Goal: Information Seeking & Learning: Find specific fact

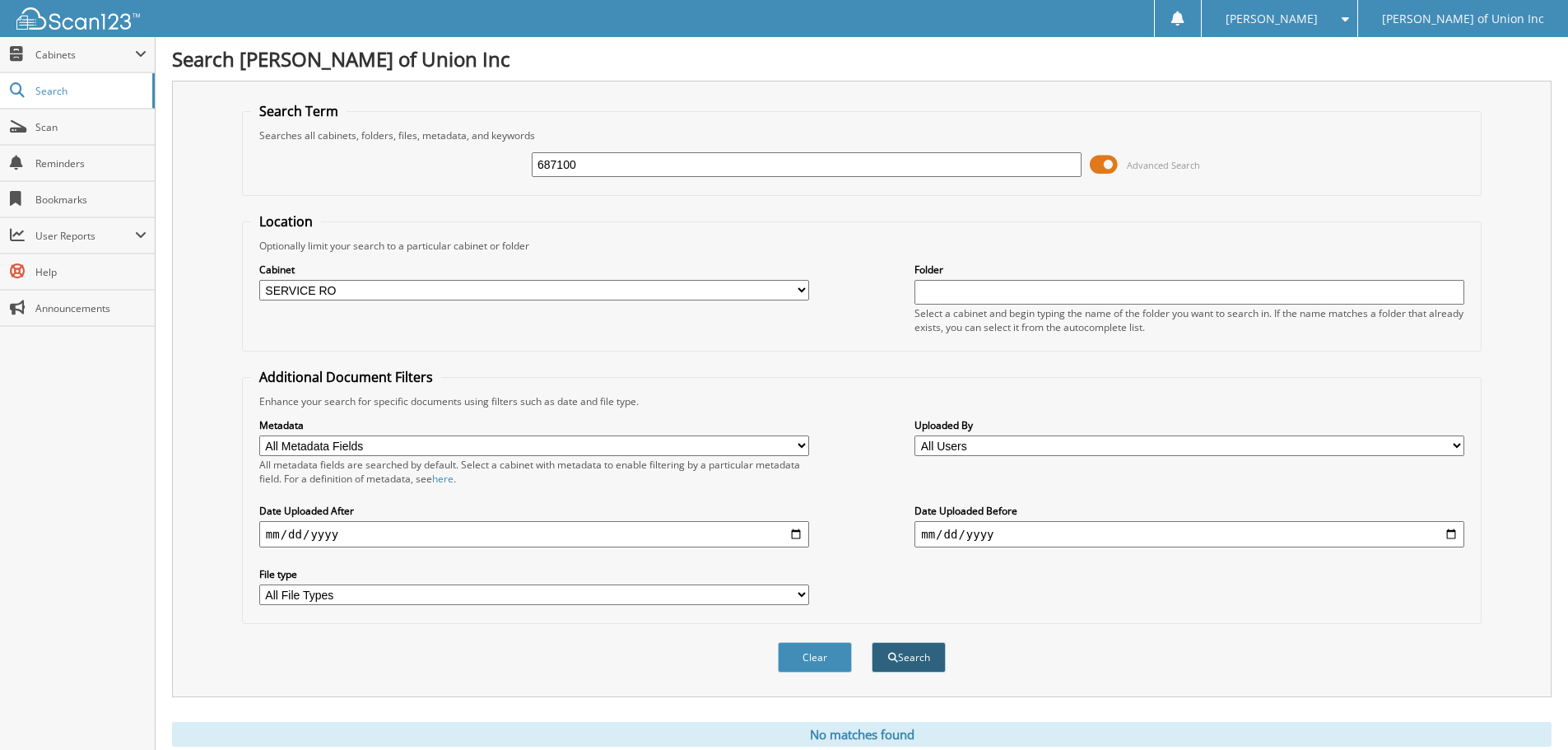
click at [912, 657] on button "Search" at bounding box center [908, 658] width 74 height 31
click at [590, 153] on input "687100" at bounding box center [806, 165] width 550 height 25
type input "687697"
click at [871, 643] on button "Search" at bounding box center [908, 658] width 74 height 31
click at [593, 169] on input "687697" at bounding box center [806, 165] width 550 height 25
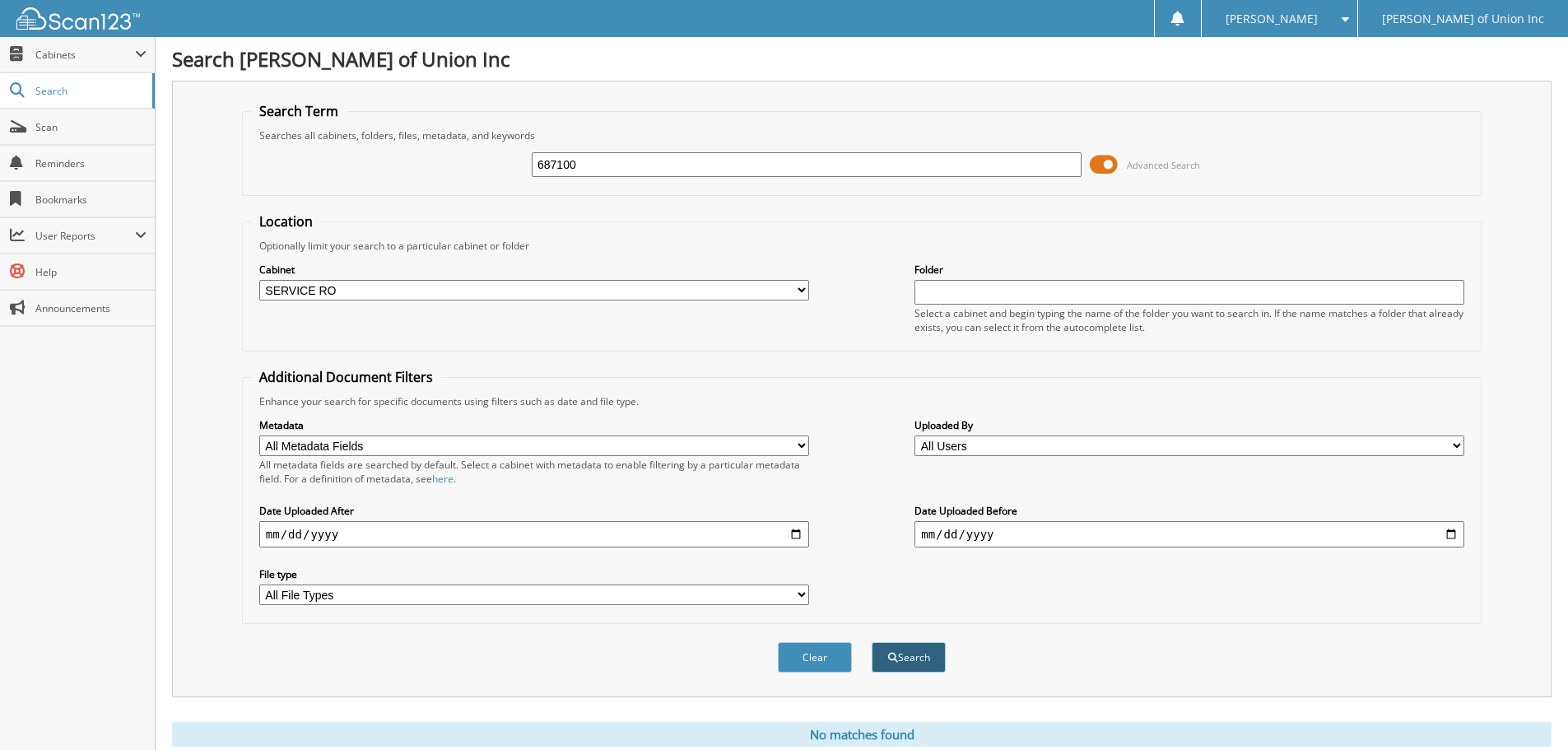
type input "687100"
click at [915, 649] on button "Search" at bounding box center [908, 658] width 74 height 31
click at [917, 650] on button "Search" at bounding box center [908, 658] width 74 height 31
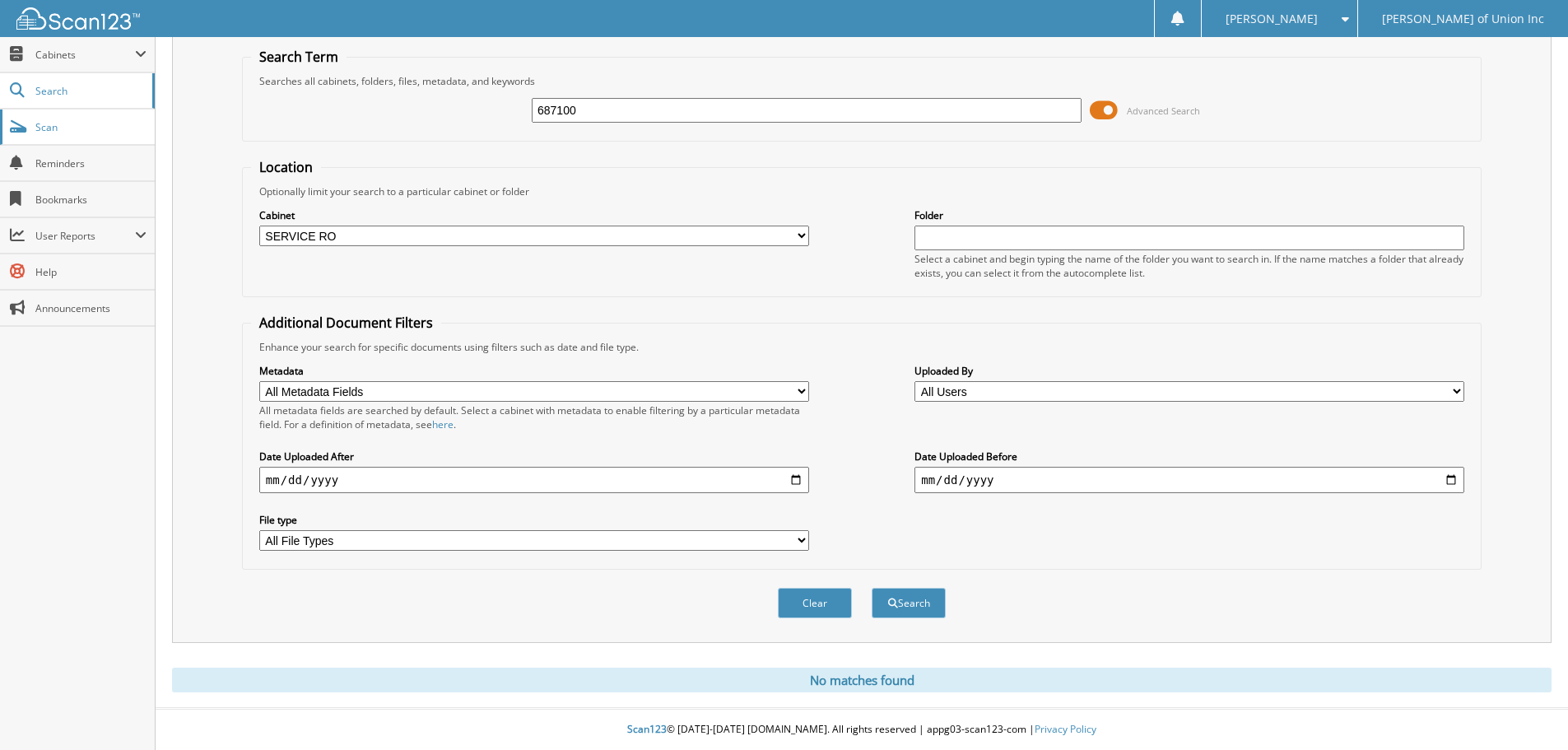
click at [45, 128] on span "Scan" at bounding box center [91, 127] width 112 height 14
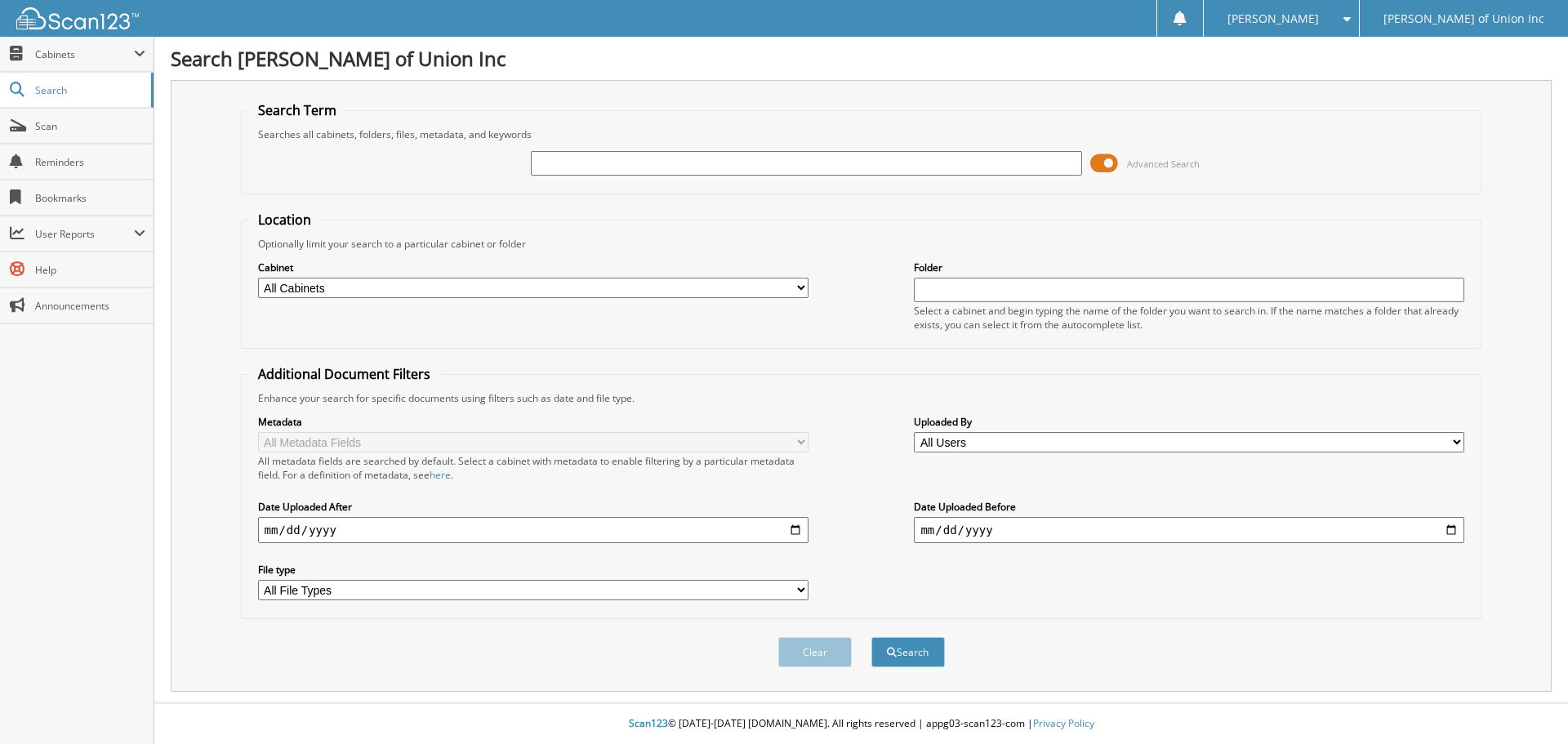
click at [590, 284] on select "All Cabinets ACCOUNTS PAYABLE CAR DEALS CASHIER REPORTS EMPLOYEE HANDBOOK FORMS…" at bounding box center [533, 288] width 550 height 20
select select "1850"
click at [258, 278] on select "All Cabinets ACCOUNTS PAYABLE CAR DEALS CASHIER REPORTS EMPLOYEE HANDBOOK FORMS…" at bounding box center [533, 288] width 550 height 20
click at [561, 163] on input "text" at bounding box center [806, 163] width 550 height 25
type input "687100"
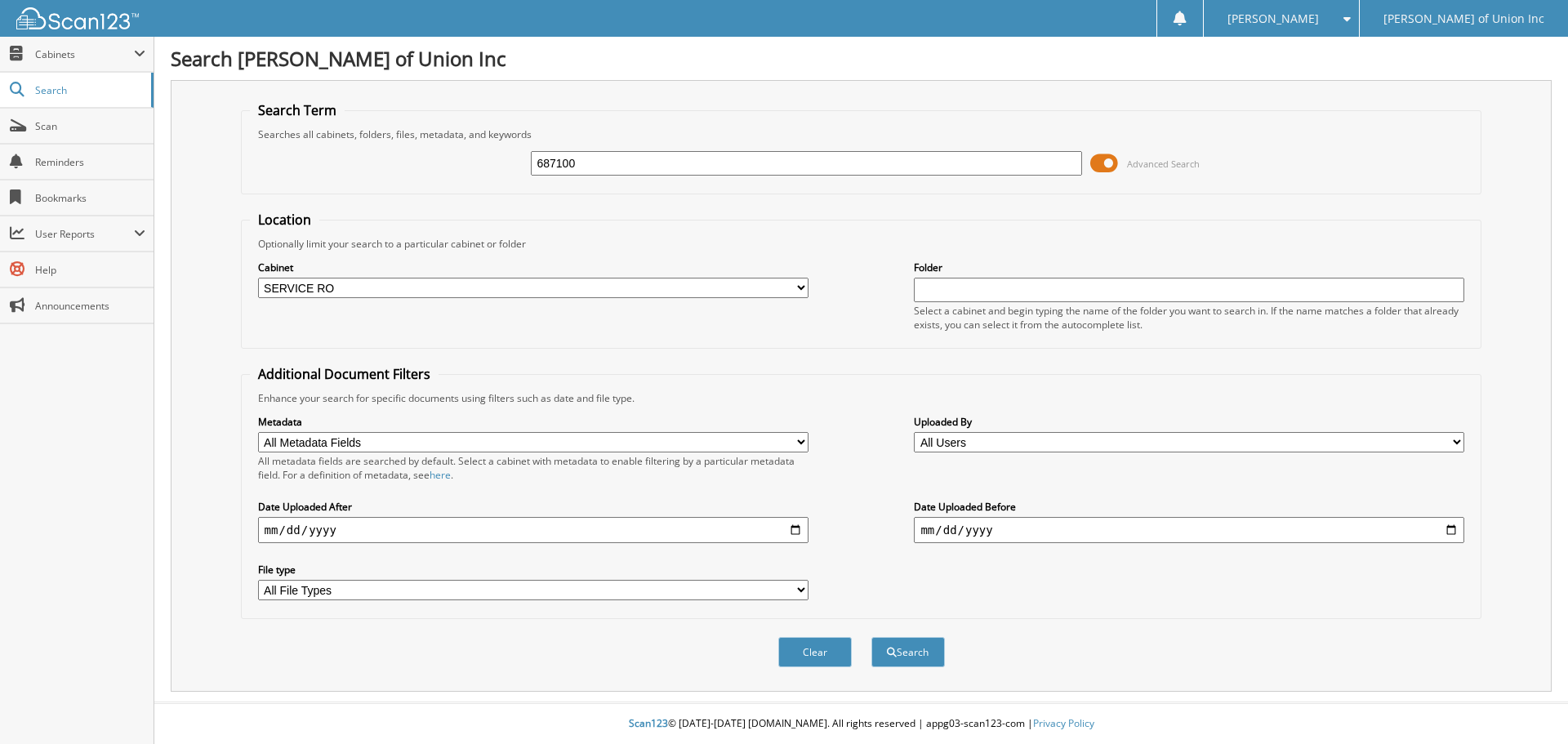
click at [871, 638] on button "Search" at bounding box center [908, 653] width 73 height 31
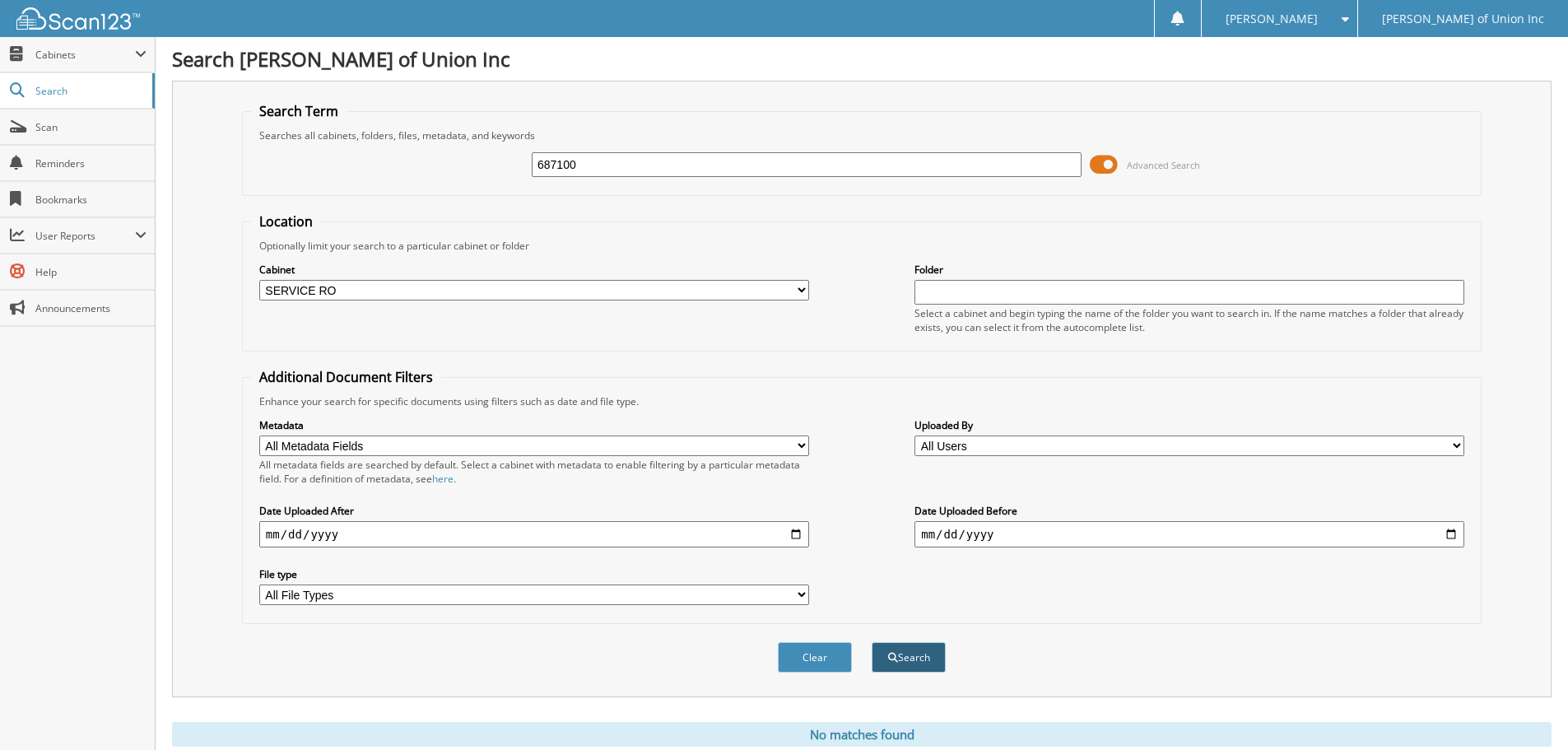
click at [918, 662] on button "Search" at bounding box center [908, 658] width 74 height 31
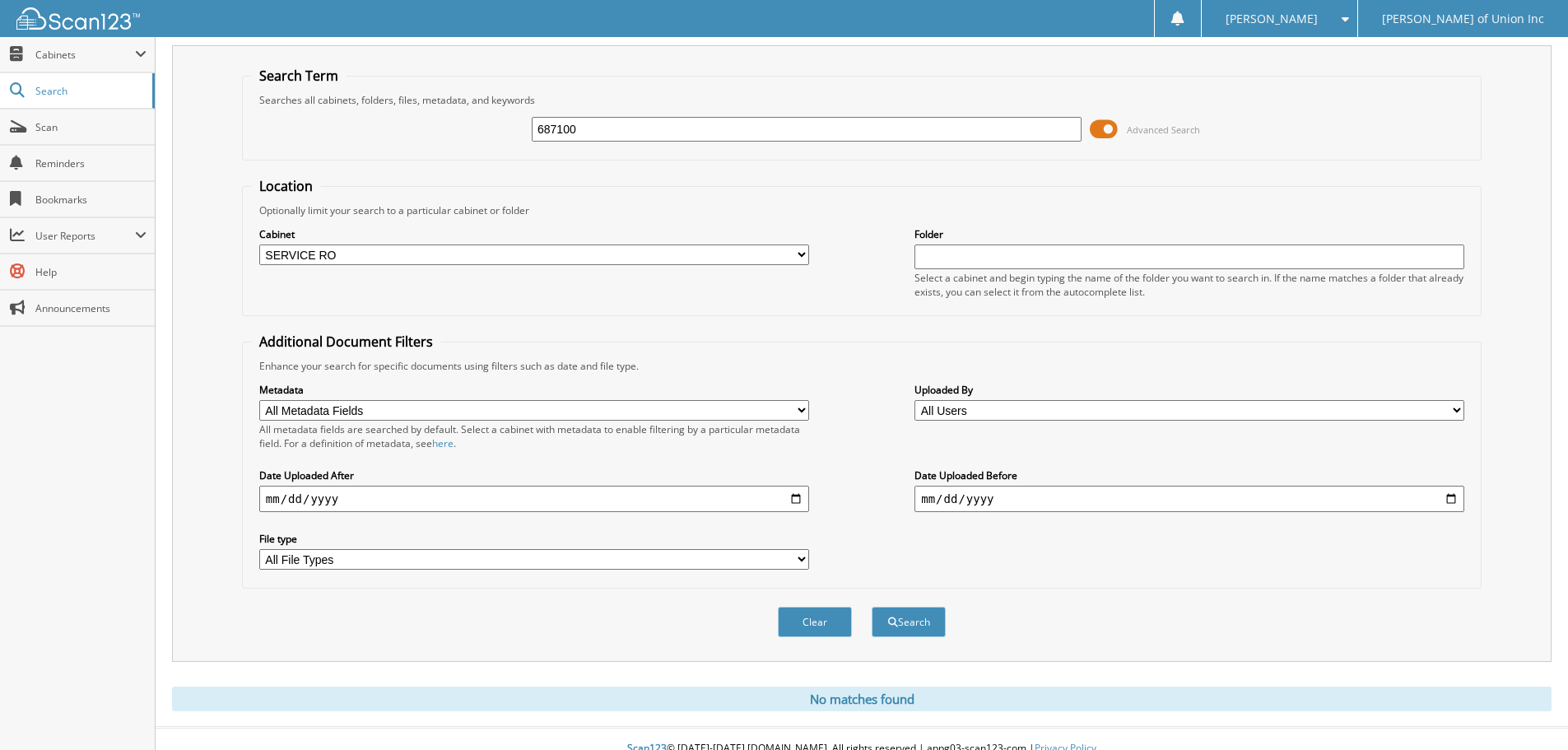
scroll to position [55, 0]
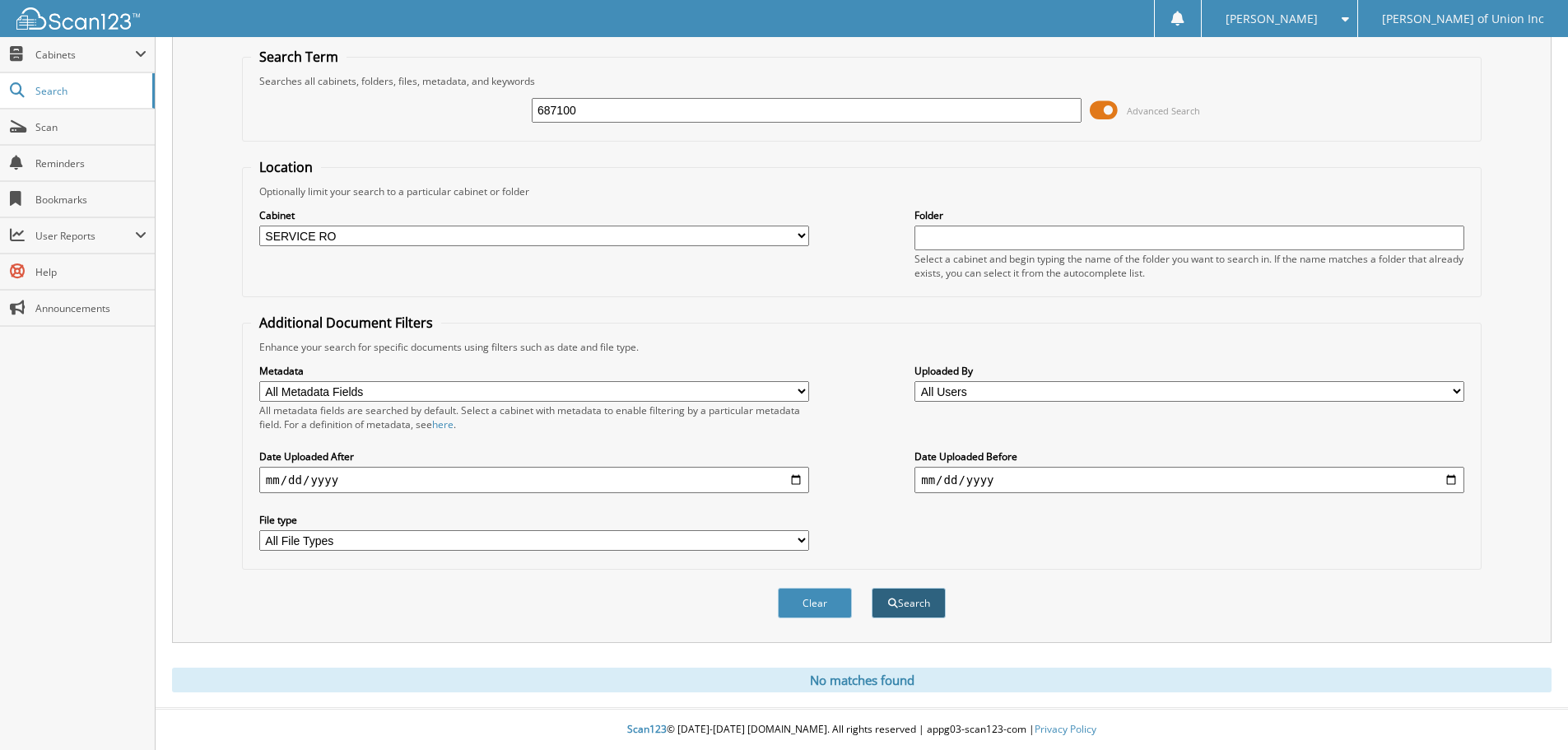
click at [918, 607] on button "Search" at bounding box center [908, 603] width 74 height 31
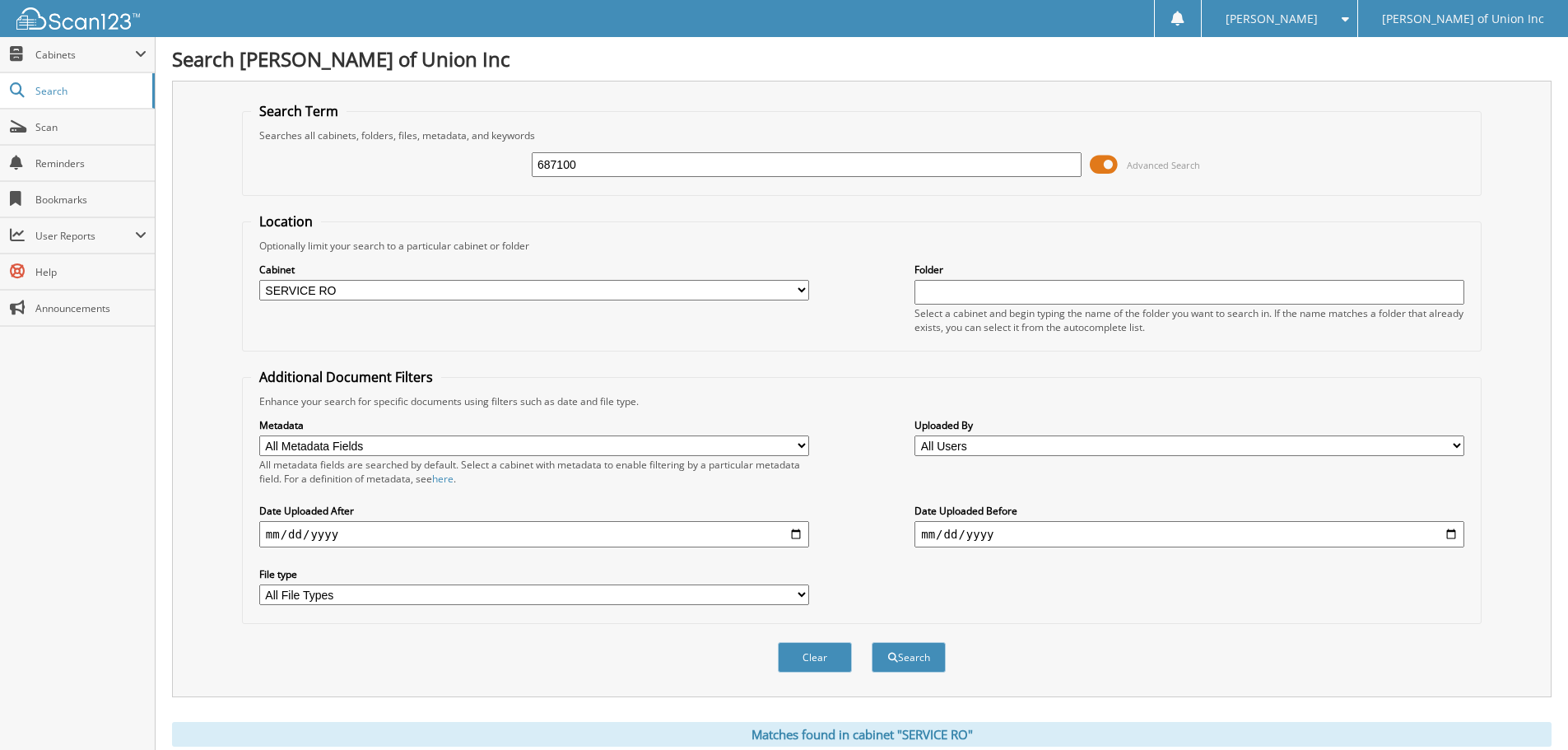
click at [585, 173] on input "687100" at bounding box center [806, 165] width 550 height 25
type input "687697"
click at [871, 643] on button "Search" at bounding box center [908, 658] width 74 height 31
click at [591, 173] on input "687697" at bounding box center [806, 165] width 550 height 25
type input "687636"
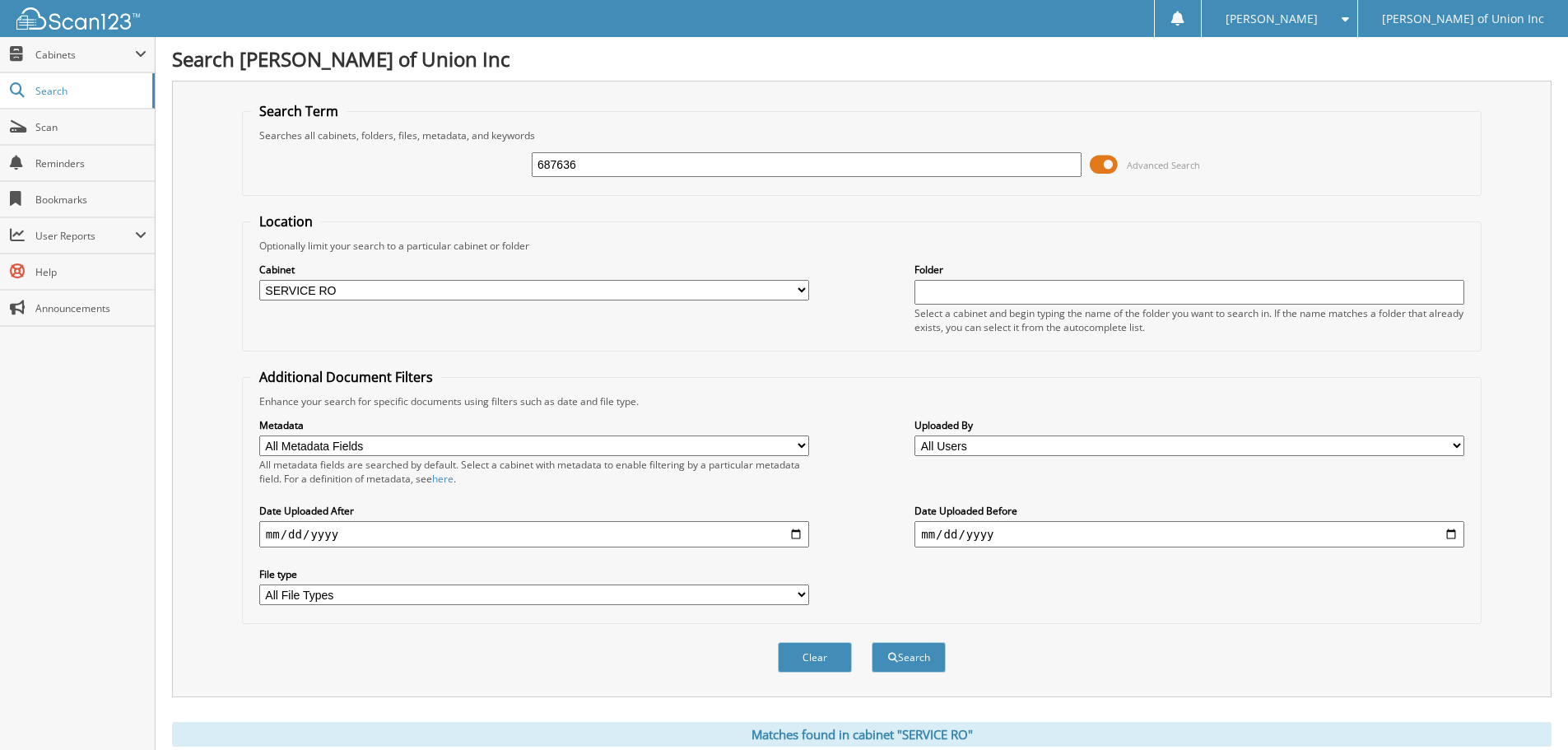
click at [871, 643] on button "Search" at bounding box center [908, 658] width 74 height 31
click at [598, 158] on input "687636" at bounding box center [806, 165] width 550 height 25
type input "687234"
click at [871, 643] on button "Search" at bounding box center [908, 658] width 74 height 31
click at [45, 125] on span "Scan" at bounding box center [91, 127] width 112 height 14
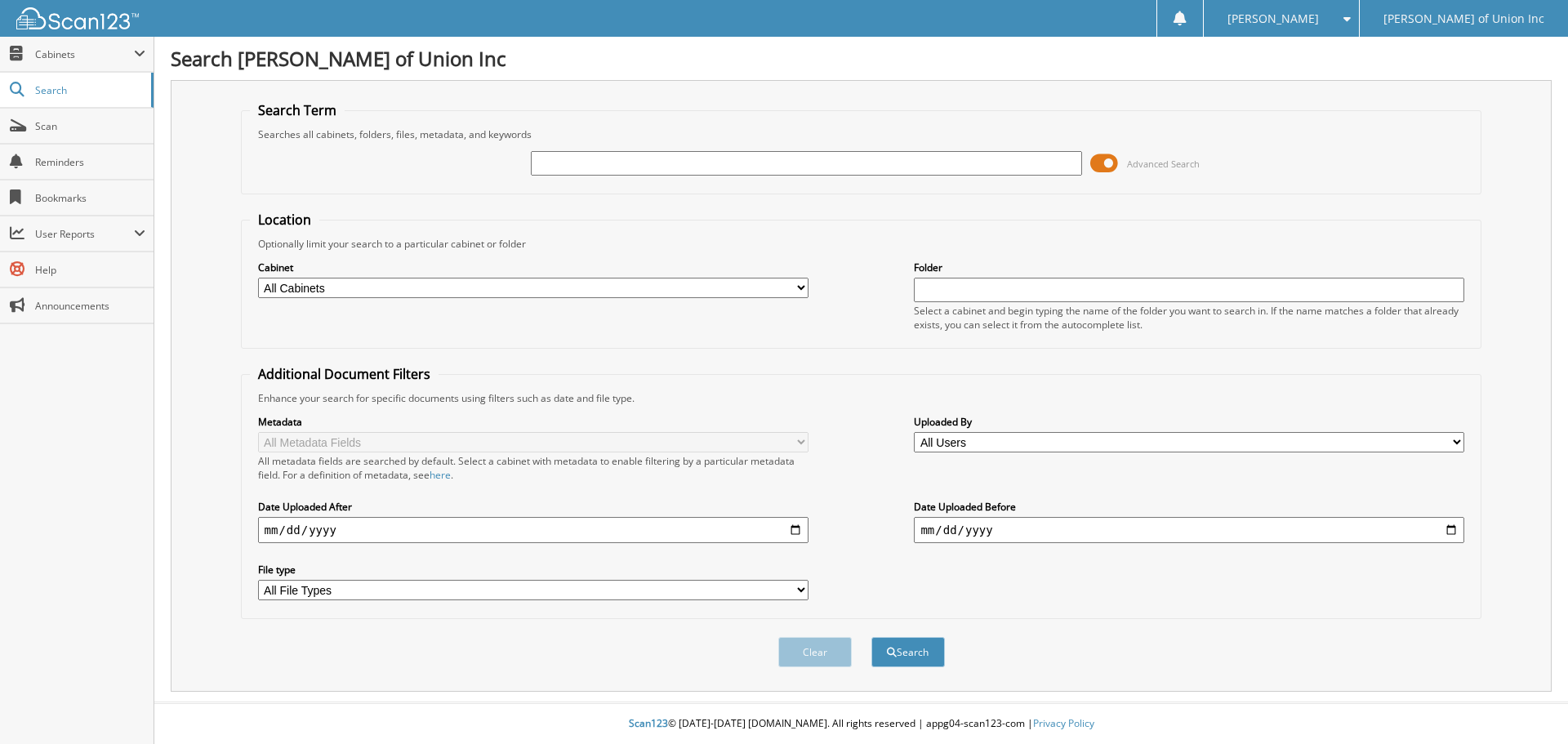
click at [546, 158] on input "text" at bounding box center [806, 163] width 550 height 25
type input "687687"
click at [482, 290] on select "All Cabinets ACCOUNTS PAYABLE CAR DEALS CASHIER REPORTS EMPLOYEE HANDBOOK FORMS…" at bounding box center [533, 288] width 550 height 20
select select "1850"
click at [258, 278] on select "All Cabinets ACCOUNTS PAYABLE CAR DEALS CASHIER REPORTS EMPLOYEE HANDBOOK FORMS…" at bounding box center [533, 288] width 550 height 20
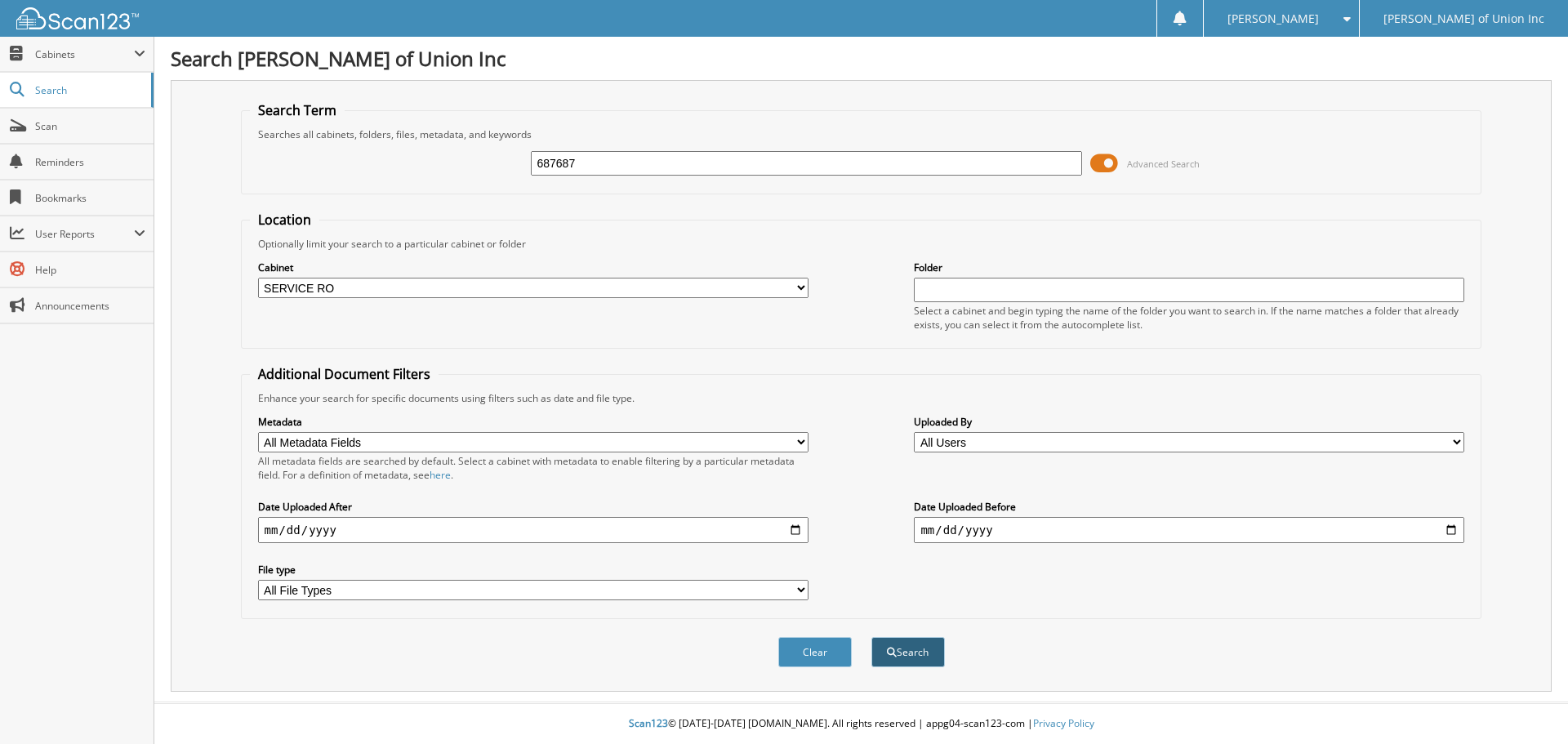
click at [929, 655] on button "Search" at bounding box center [908, 653] width 73 height 31
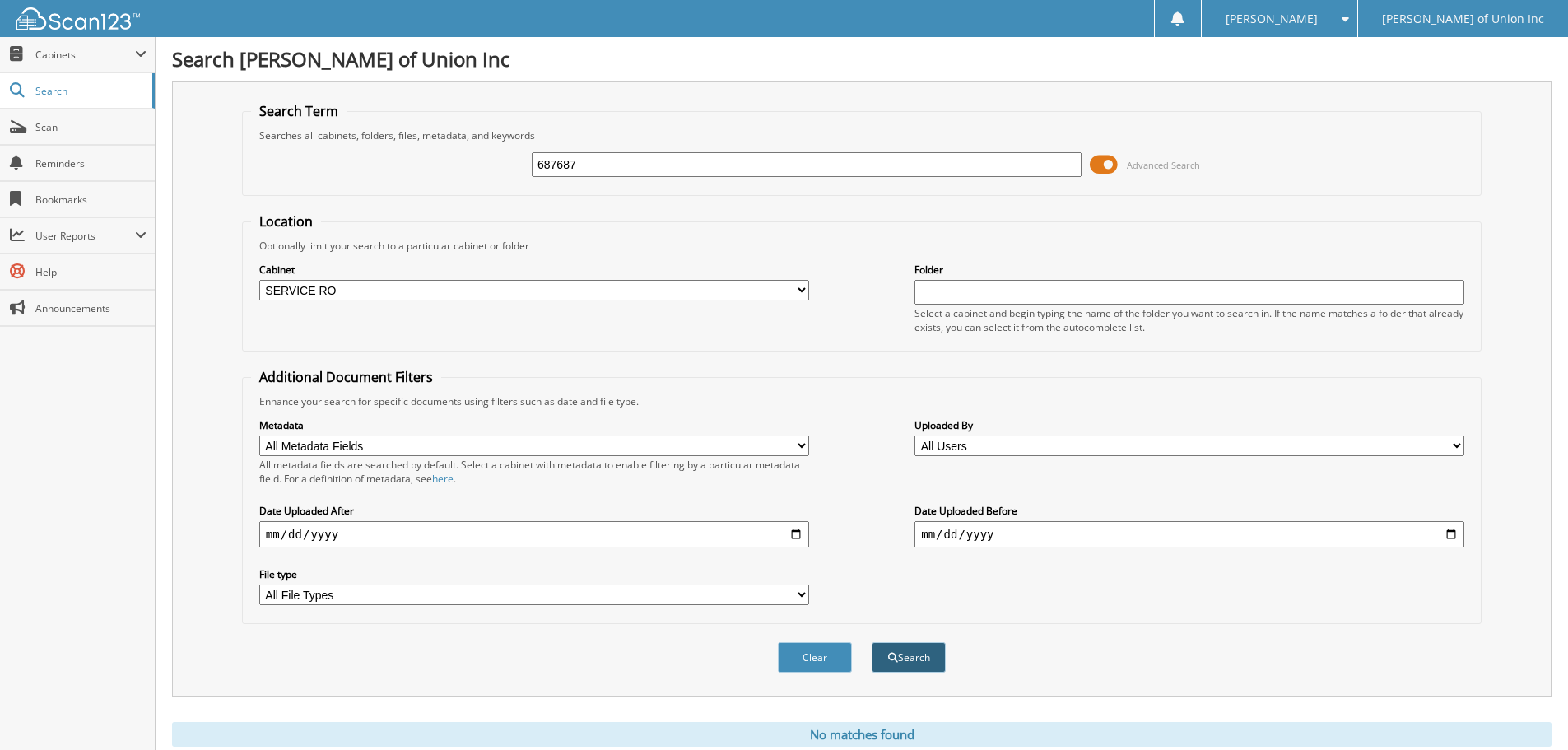
click at [917, 664] on button "Search" at bounding box center [908, 658] width 74 height 31
click at [910, 654] on button "Search" at bounding box center [908, 658] width 74 height 31
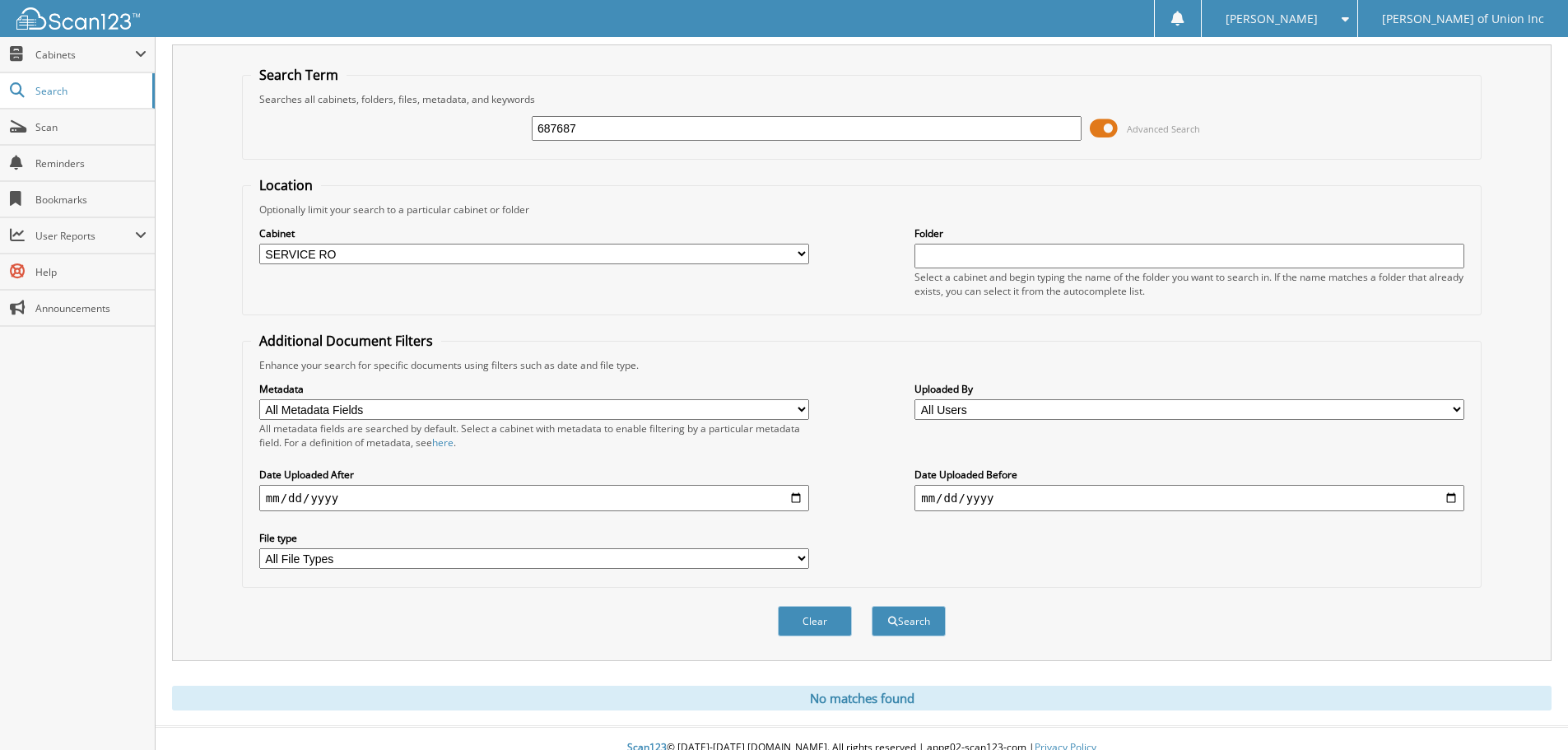
scroll to position [55, 0]
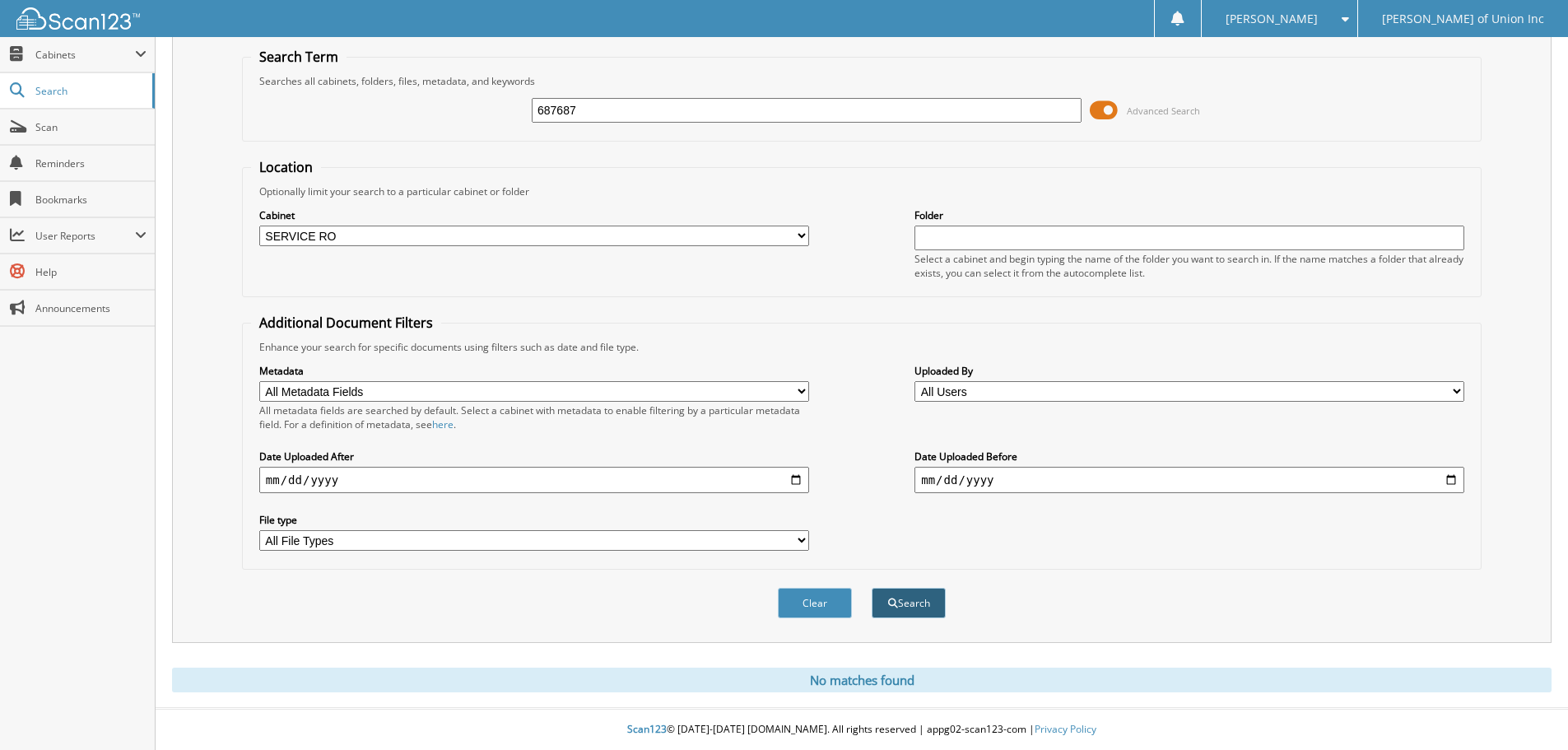
click at [908, 597] on button "Search" at bounding box center [908, 603] width 74 height 31
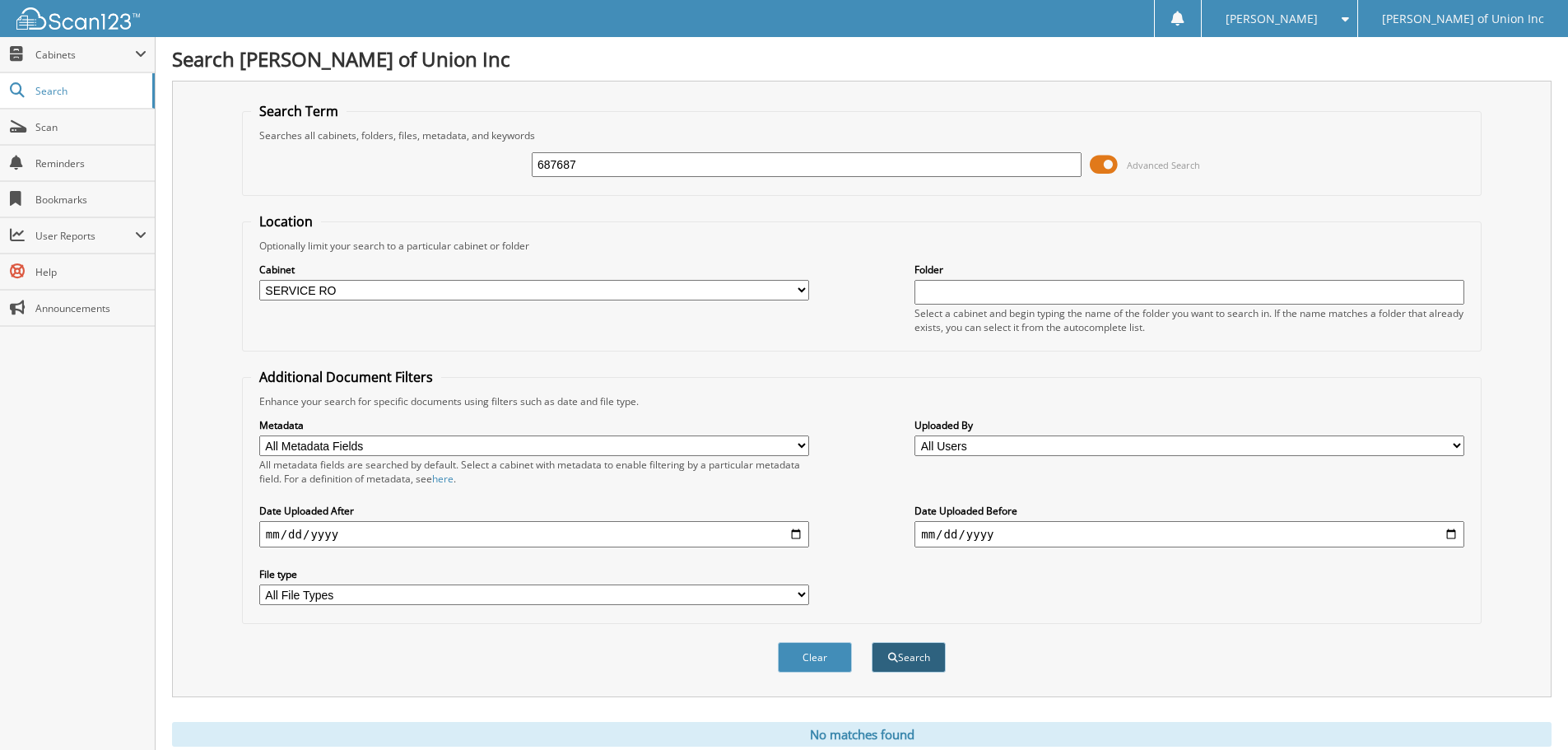
click at [908, 666] on button "Search" at bounding box center [908, 658] width 74 height 31
click at [912, 661] on button "Search" at bounding box center [908, 658] width 74 height 31
click at [912, 648] on button "Search" at bounding box center [908, 658] width 74 height 31
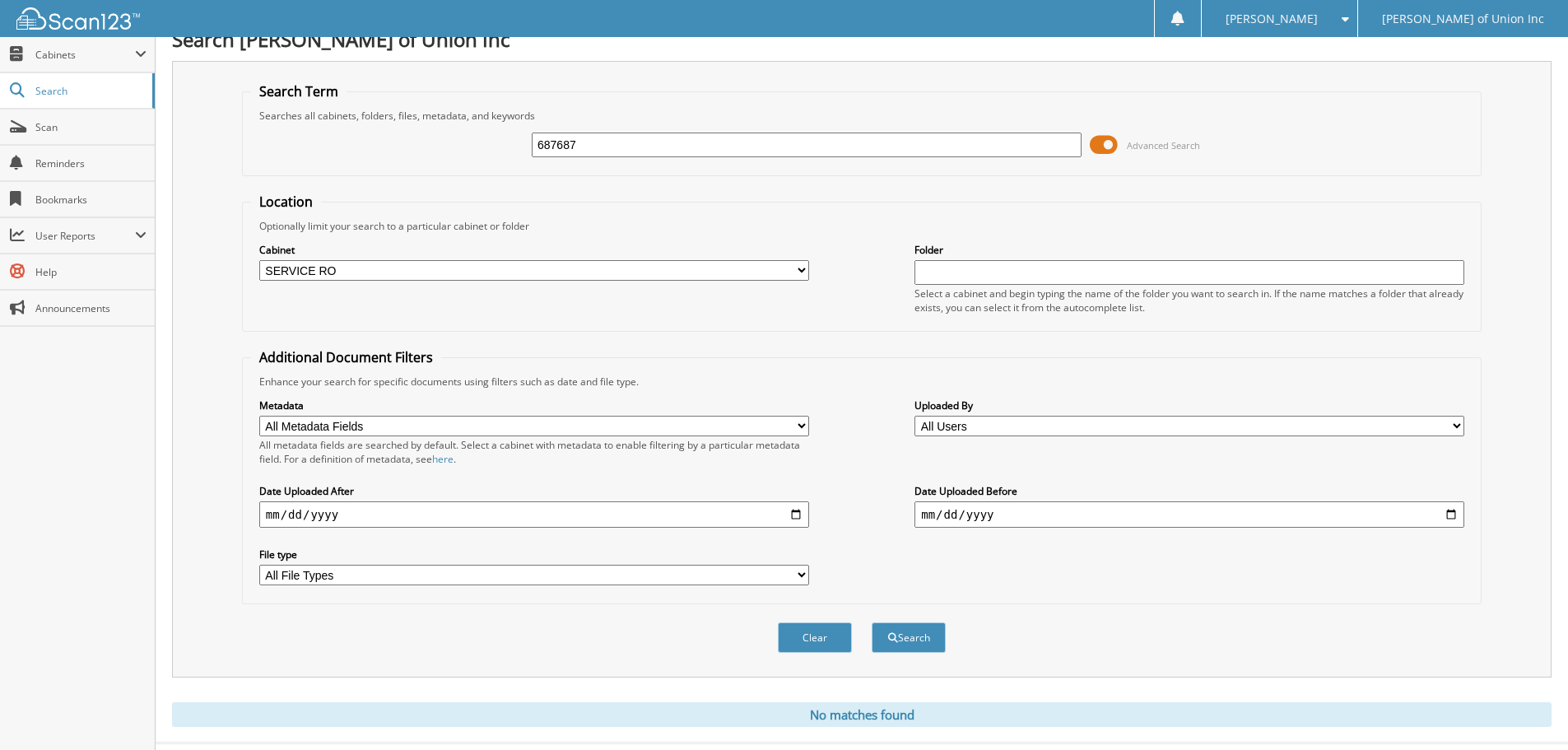
scroll to position [55, 0]
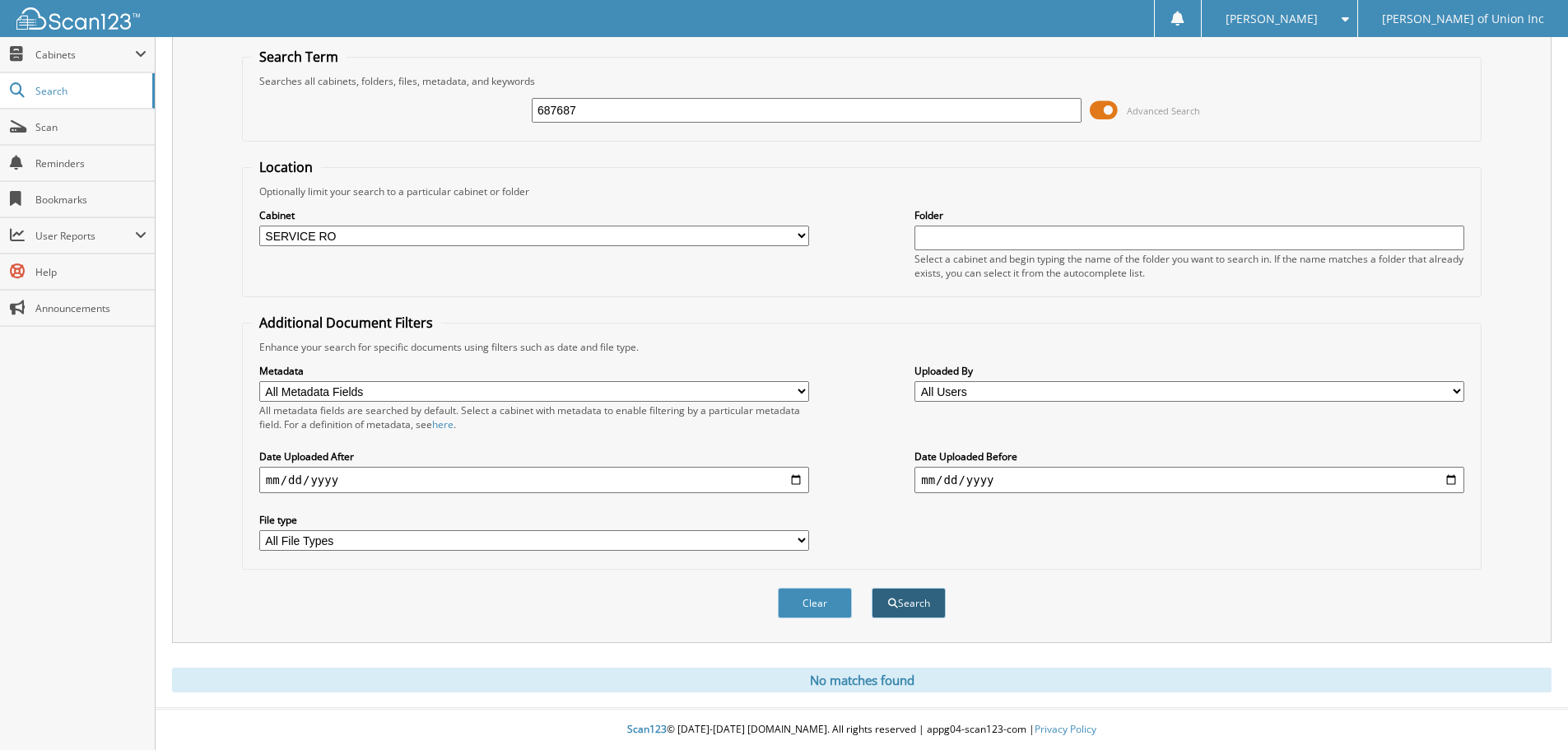
click at [924, 606] on button "Search" at bounding box center [908, 603] width 74 height 31
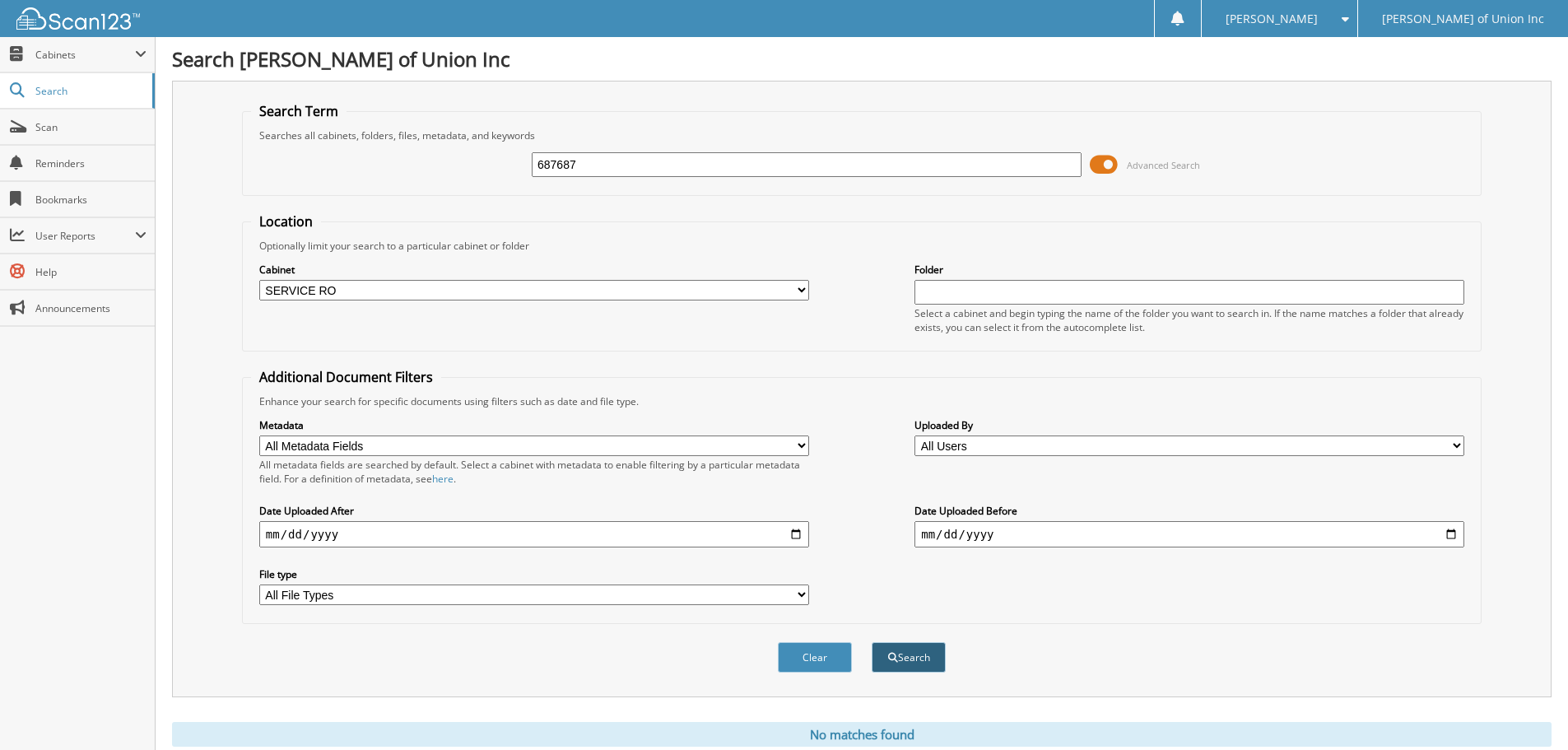
click at [896, 667] on button "Search" at bounding box center [908, 658] width 74 height 31
click at [931, 657] on button "Search" at bounding box center [908, 658] width 74 height 31
click at [920, 661] on button "Search" at bounding box center [908, 658] width 74 height 31
click at [911, 657] on button "Search" at bounding box center [908, 658] width 74 height 31
click at [913, 655] on button "Search" at bounding box center [908, 658] width 74 height 31
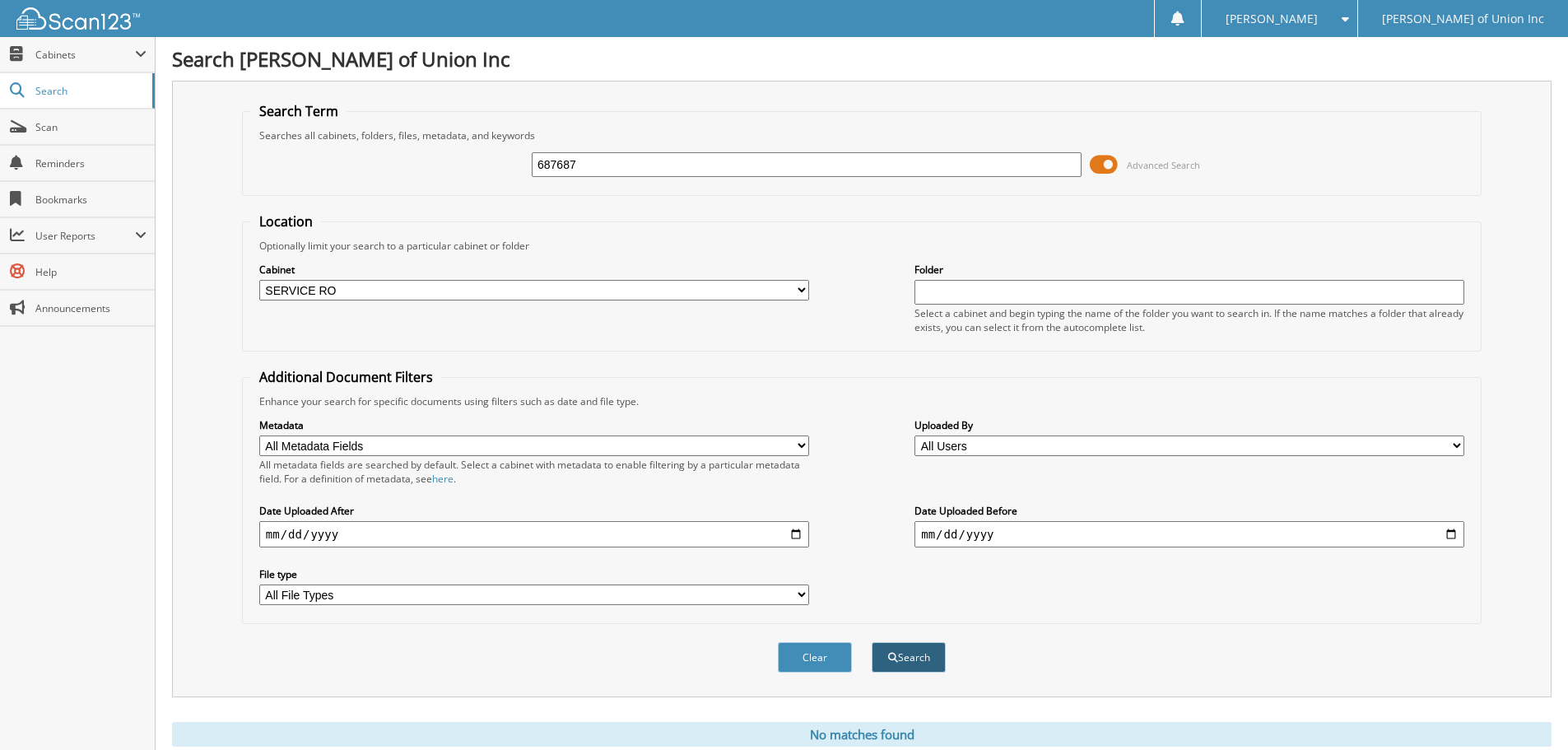
click at [938, 652] on button "Search" at bounding box center [908, 658] width 74 height 31
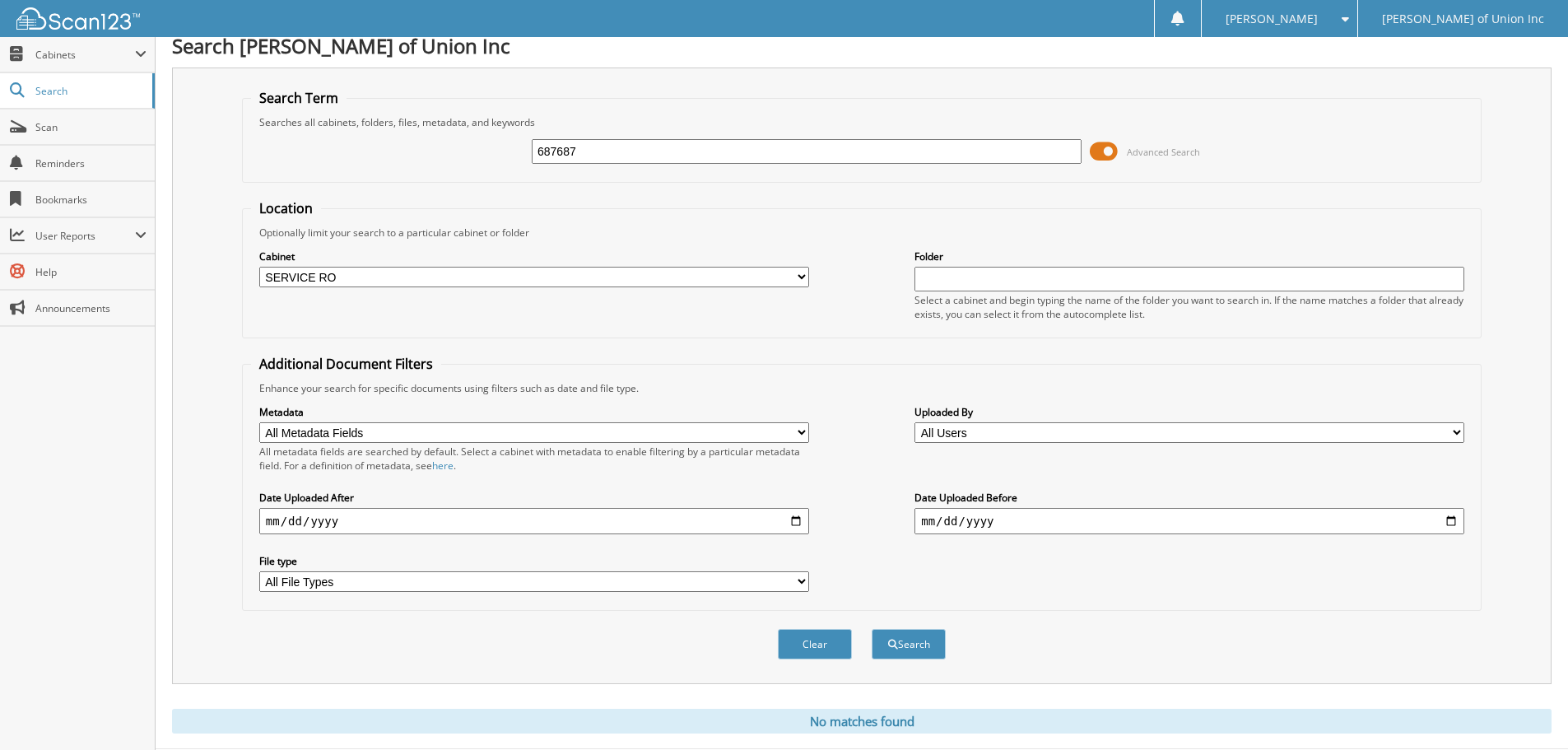
scroll to position [55, 0]
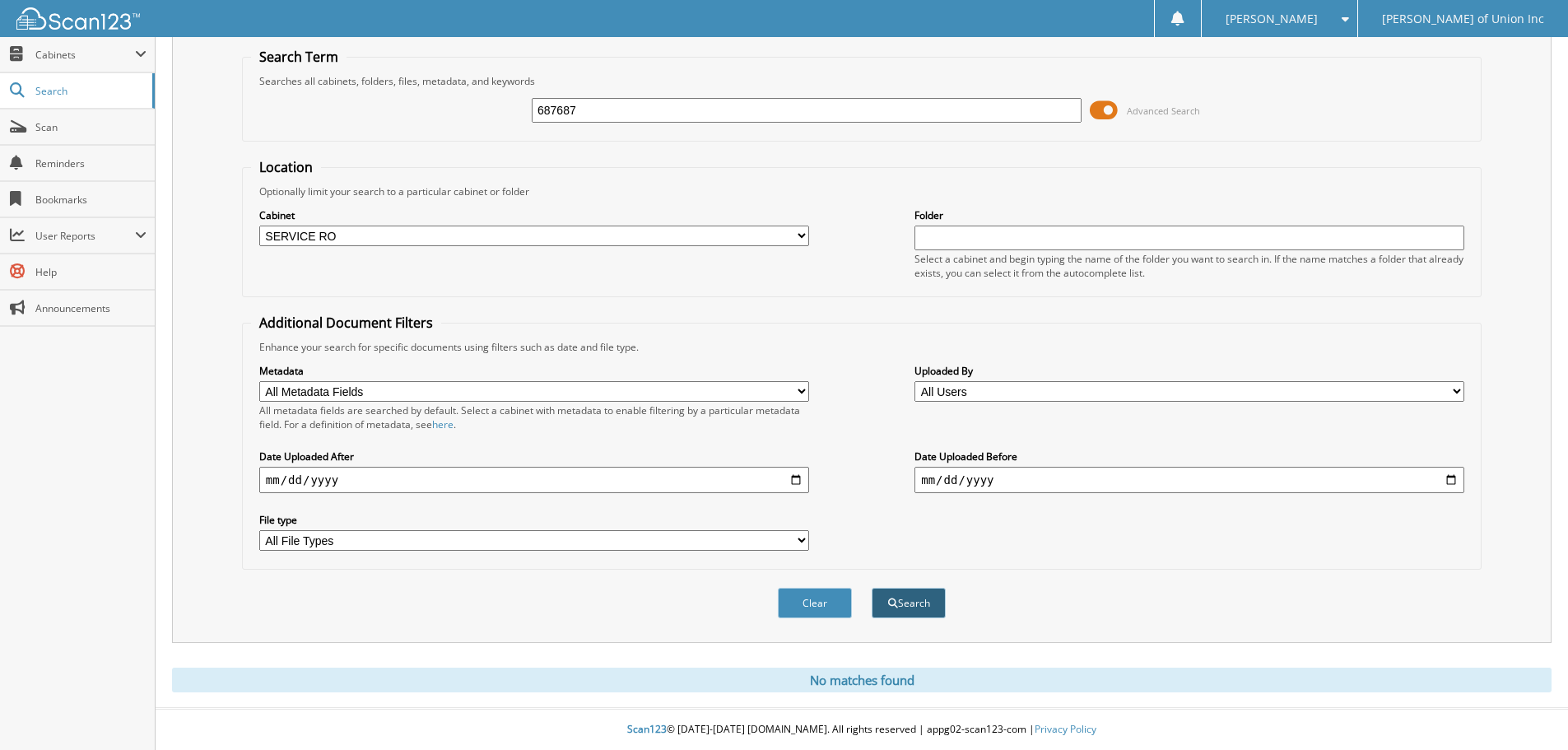
click at [924, 602] on button "Search" at bounding box center [908, 603] width 74 height 31
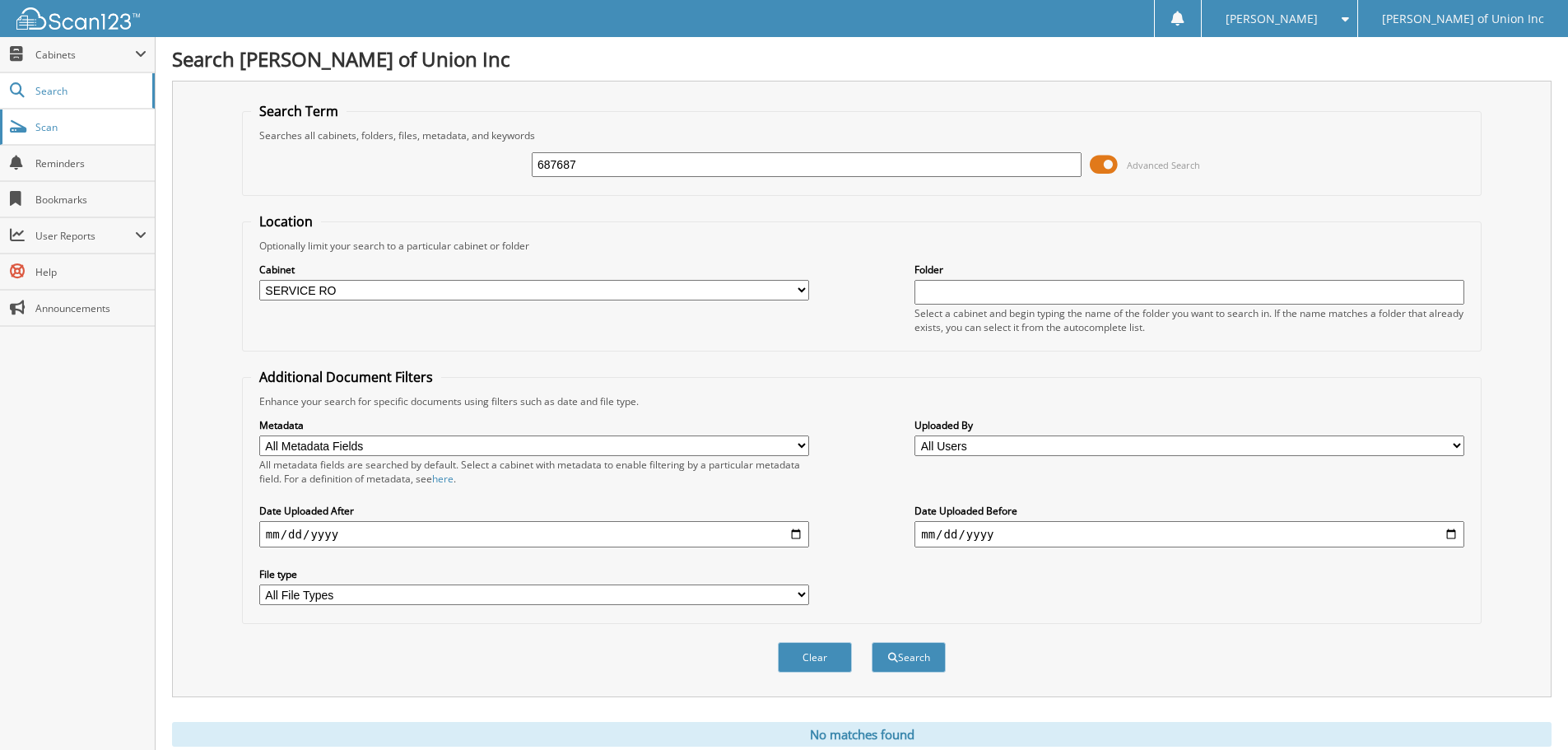
click at [46, 130] on span "Scan" at bounding box center [91, 127] width 112 height 14
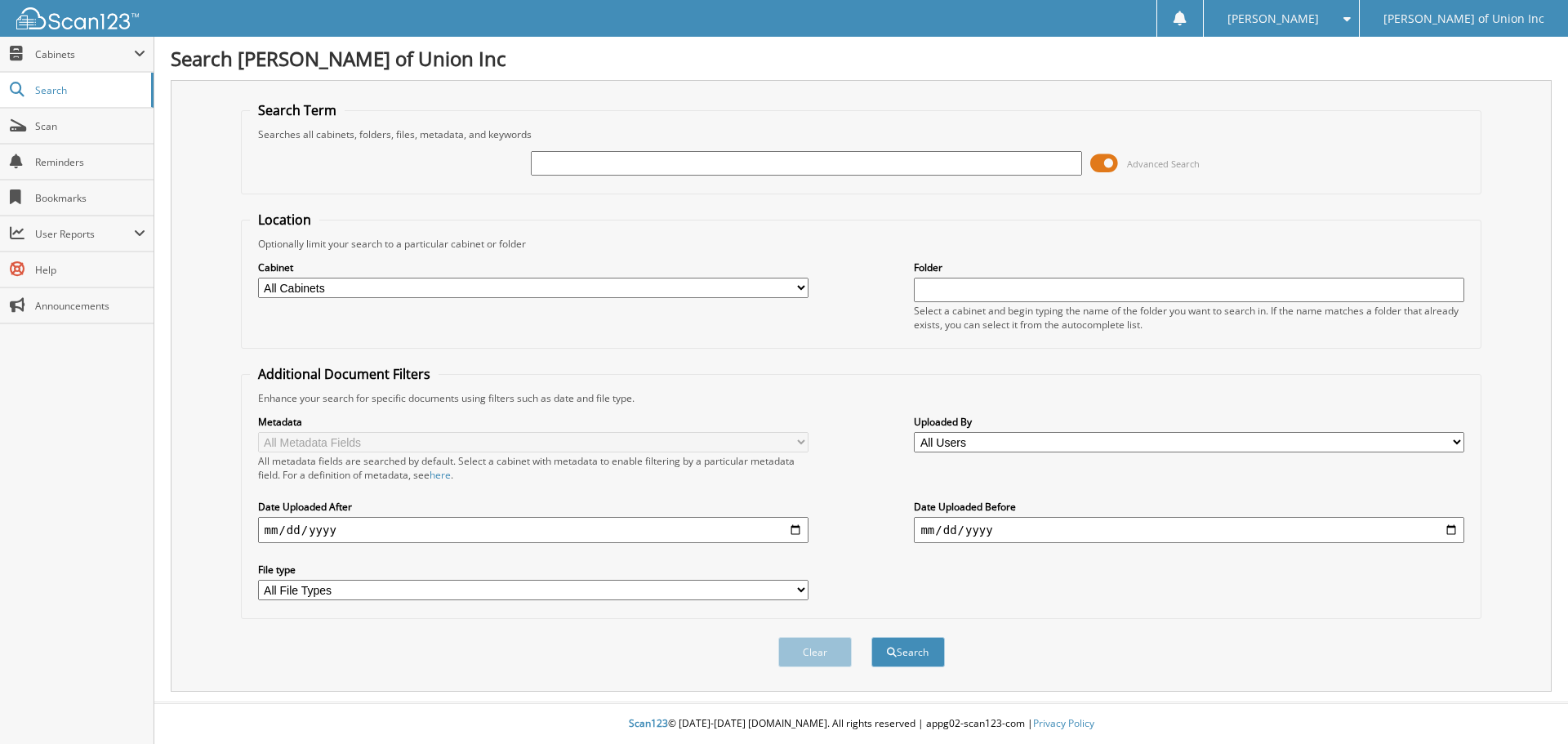
click at [593, 158] on input "text" at bounding box center [806, 163] width 550 height 25
type input "687687"
click at [417, 283] on select "All Cabinets ACCOUNTS PAYABLE CAR DEALS CASHIER REPORTS EMPLOYEE HANDBOOK FORMS…" at bounding box center [533, 288] width 550 height 20
select select "1850"
click at [258, 278] on select "All Cabinets ACCOUNTS PAYABLE CAR DEALS CASHIER REPORTS EMPLOYEE HANDBOOK FORMS…" at bounding box center [533, 288] width 550 height 20
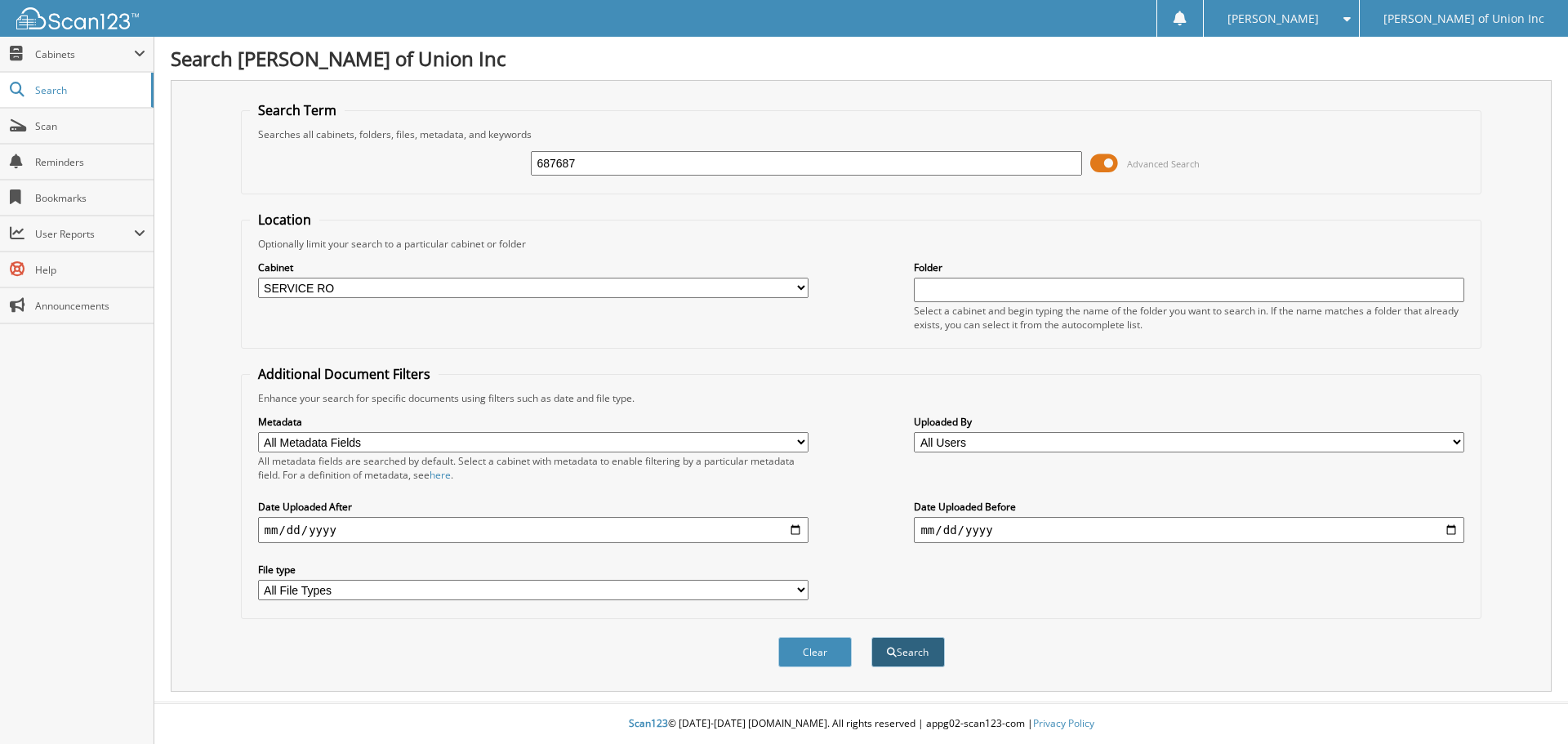
click at [902, 657] on button "Search" at bounding box center [908, 653] width 73 height 31
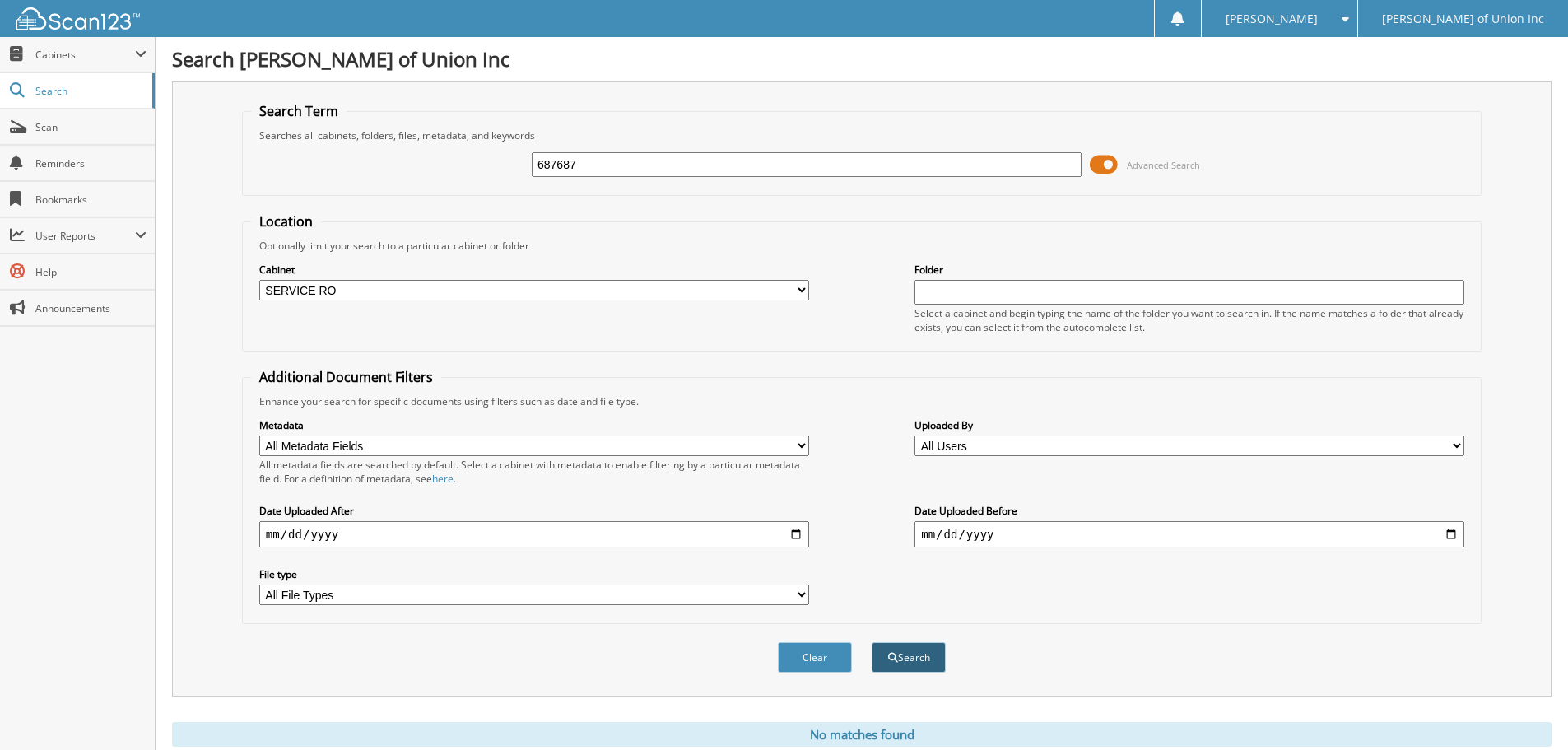
click at [933, 659] on button "Search" at bounding box center [908, 658] width 74 height 31
click at [911, 654] on button "Search" at bounding box center [908, 658] width 74 height 31
click at [911, 660] on button "Search" at bounding box center [908, 658] width 74 height 31
click at [909, 658] on button "Search" at bounding box center [908, 658] width 74 height 31
click at [908, 652] on button "Search" at bounding box center [908, 658] width 74 height 31
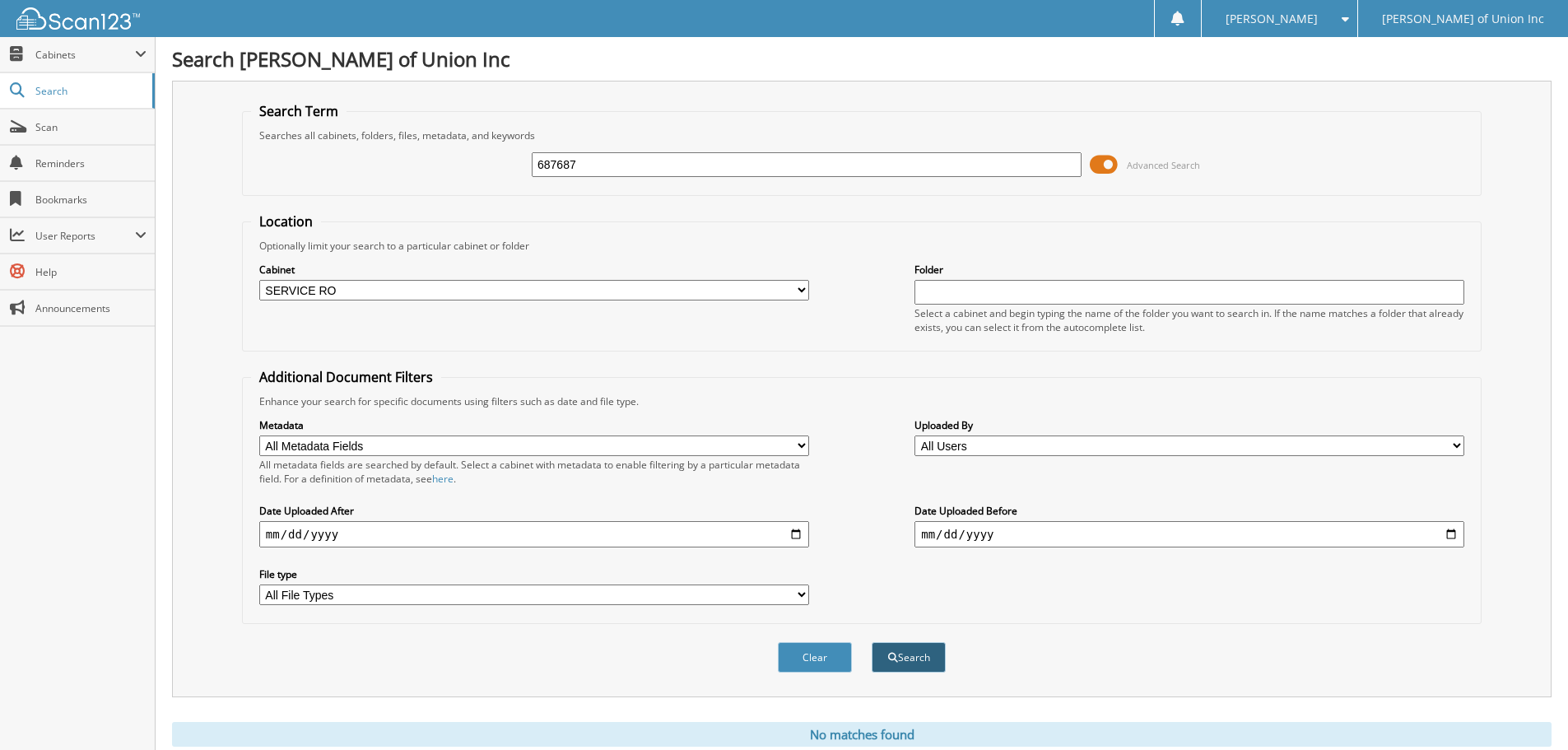
click at [915, 649] on button "Search" at bounding box center [908, 658] width 74 height 31
click at [918, 654] on button "Search" at bounding box center [908, 658] width 74 height 31
click at [930, 644] on button "Search" at bounding box center [908, 658] width 74 height 31
click at [923, 660] on button "Search" at bounding box center [908, 658] width 74 height 31
click at [906, 661] on button "Search" at bounding box center [908, 658] width 74 height 31
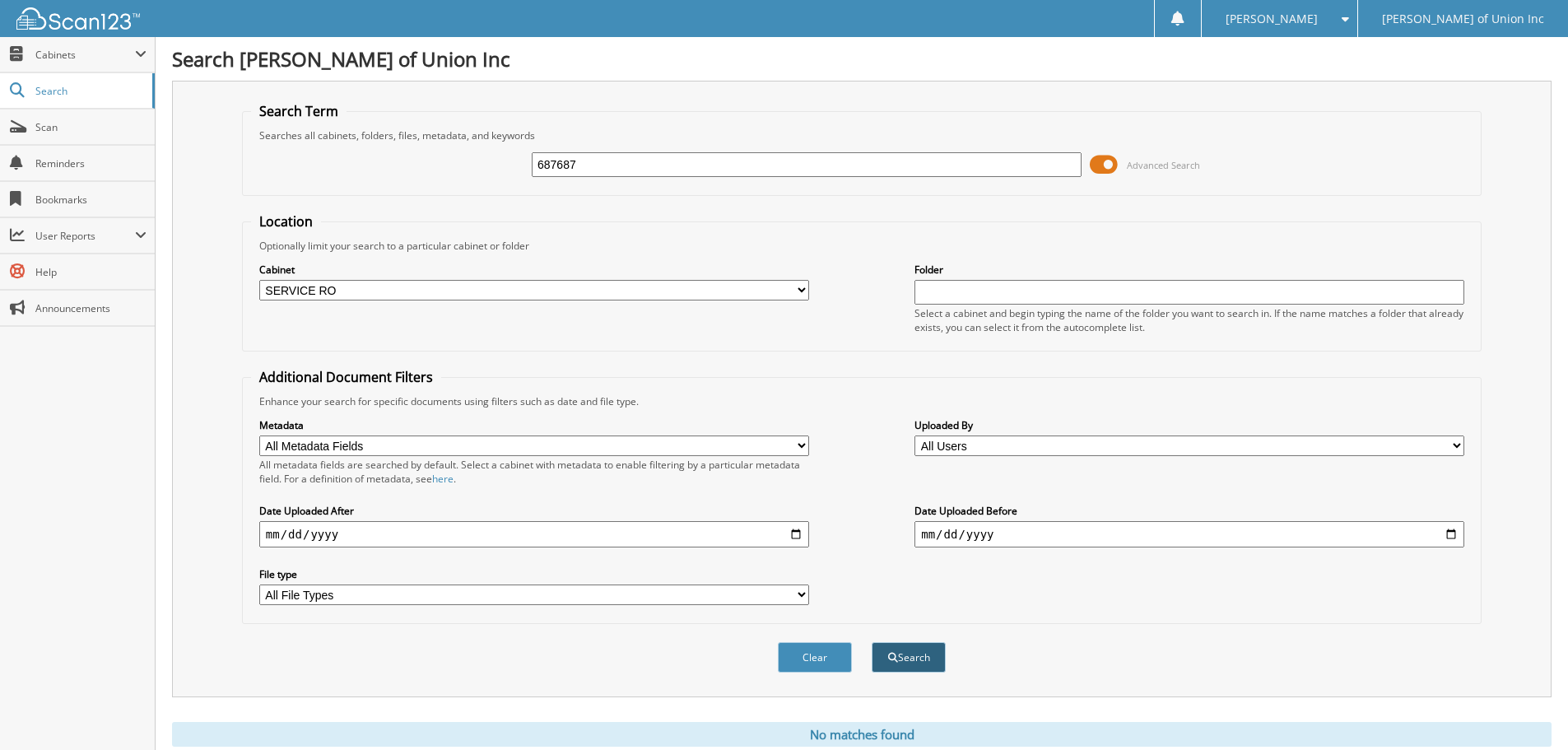
click at [908, 644] on button "Search" at bounding box center [908, 658] width 74 height 31
click at [580, 166] on input "687687" at bounding box center [806, 165] width 550 height 25
type input "687755"
click at [871, 643] on button "Search" at bounding box center [908, 658] width 74 height 31
click at [34, 129] on link "Scan" at bounding box center [77, 127] width 154 height 35
